Goal: Find specific page/section: Find specific page/section

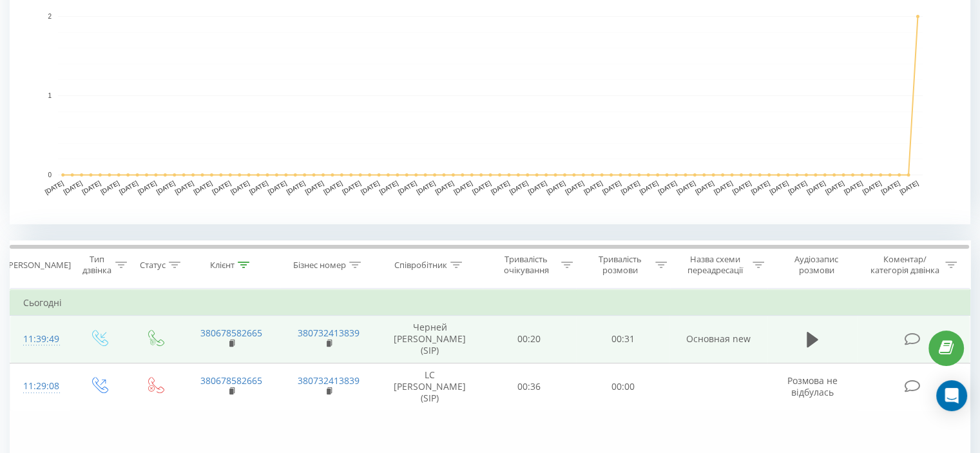
scroll to position [489, 0]
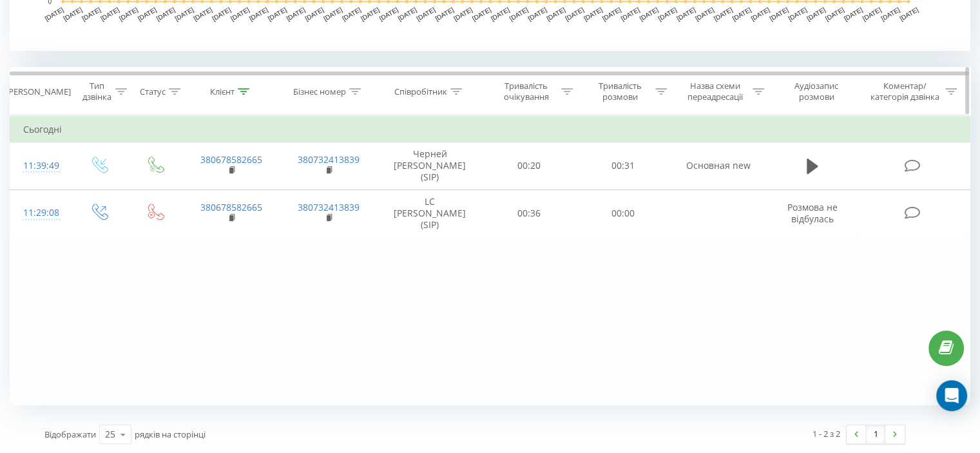
click at [456, 93] on icon at bounding box center [456, 91] width 12 height 6
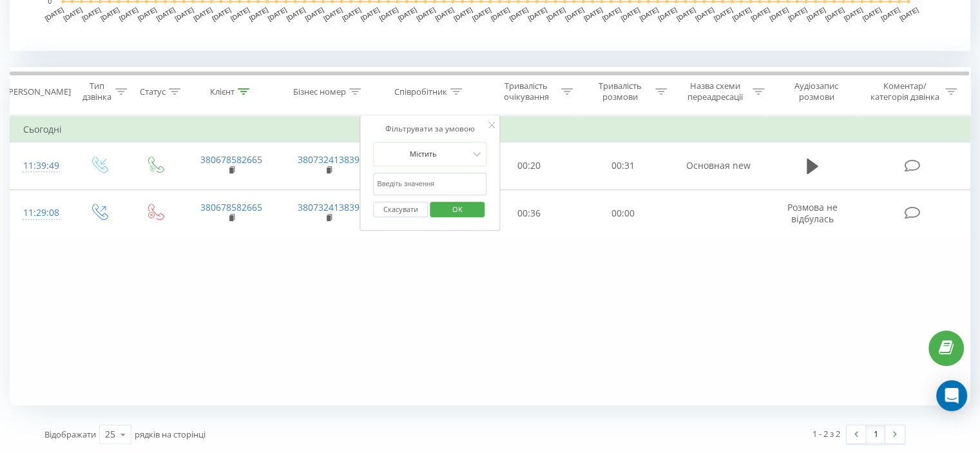
click at [422, 180] on input "text" at bounding box center [429, 184] width 113 height 23
type input "ткачук"
click button "OK" at bounding box center [457, 210] width 55 height 16
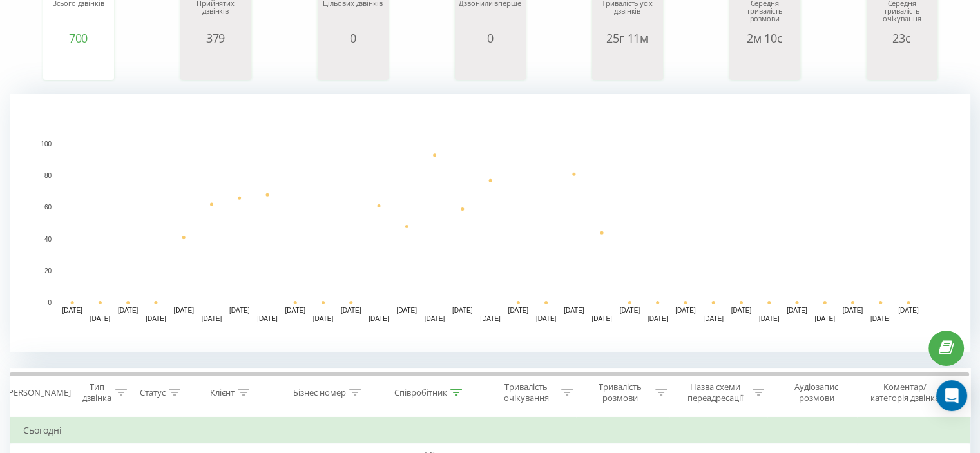
scroll to position [193, 0]
